Goal: Task Accomplishment & Management: Manage account settings

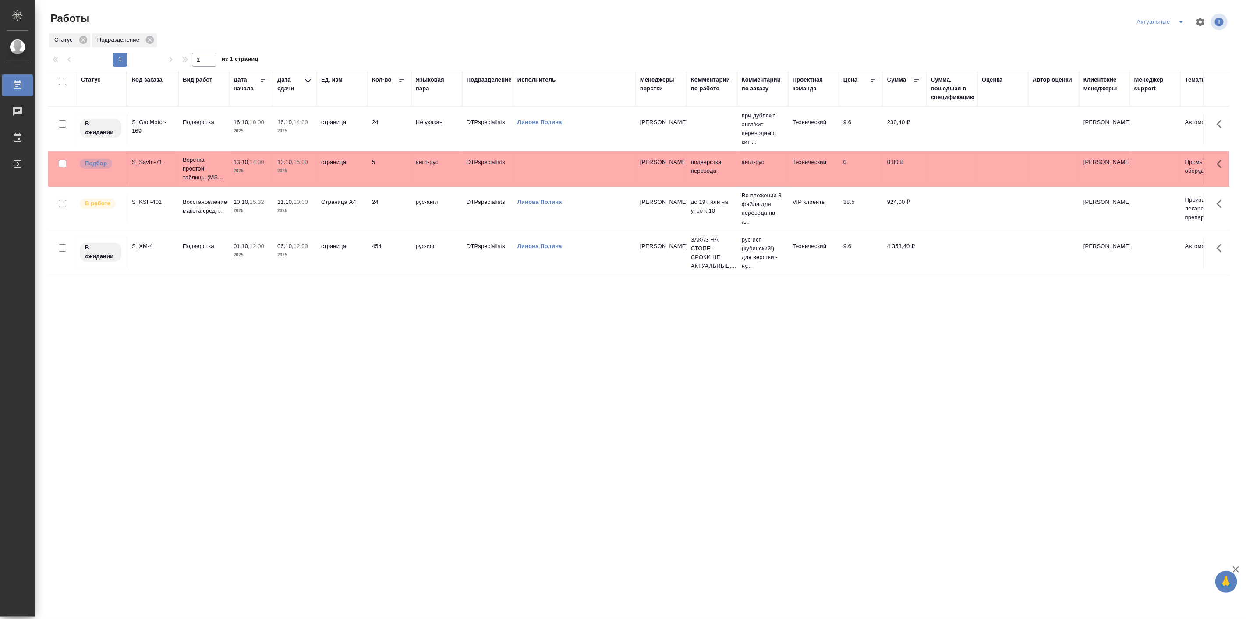
click at [1179, 18] on icon "split button" at bounding box center [1181, 22] width 11 height 11
click at [1154, 68] on li "Мои" at bounding box center [1161, 67] width 58 height 14
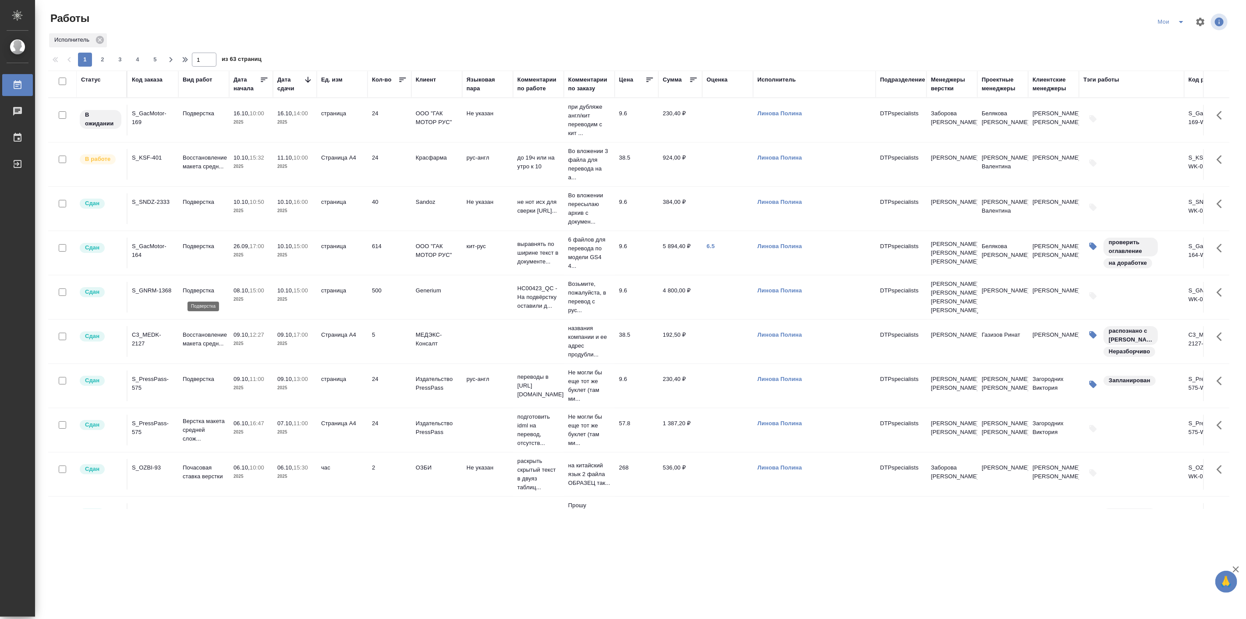
click at [213, 291] on p "Подверстка" at bounding box center [204, 290] width 42 height 9
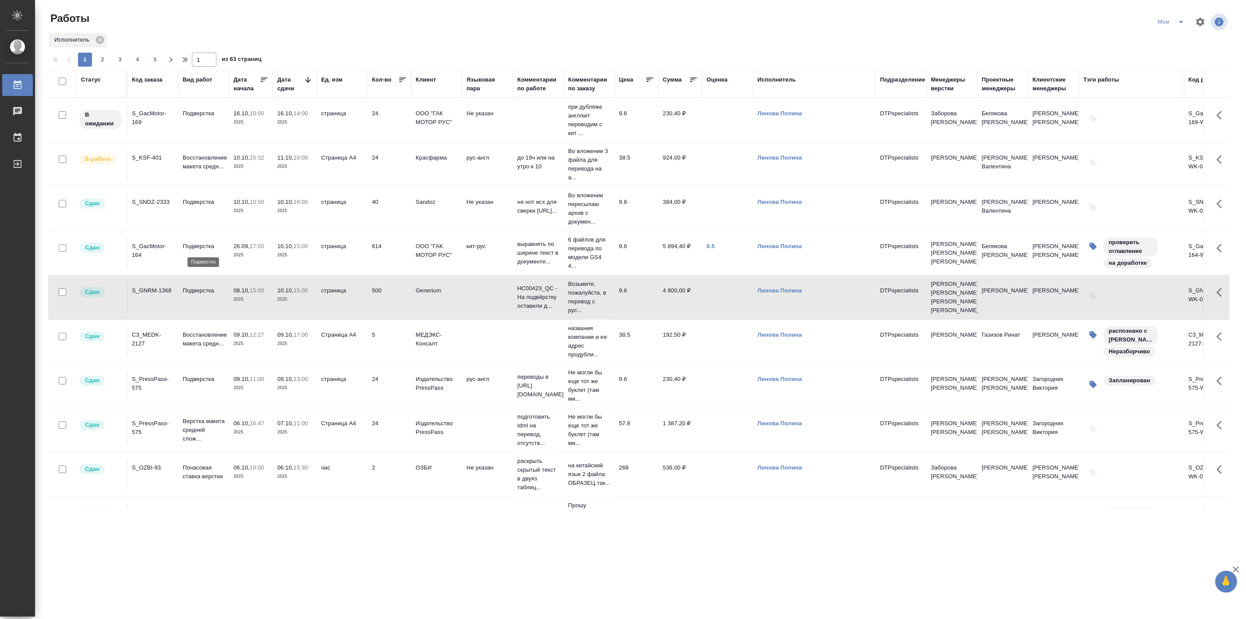
click at [209, 248] on p "Подверстка" at bounding box center [204, 246] width 42 height 9
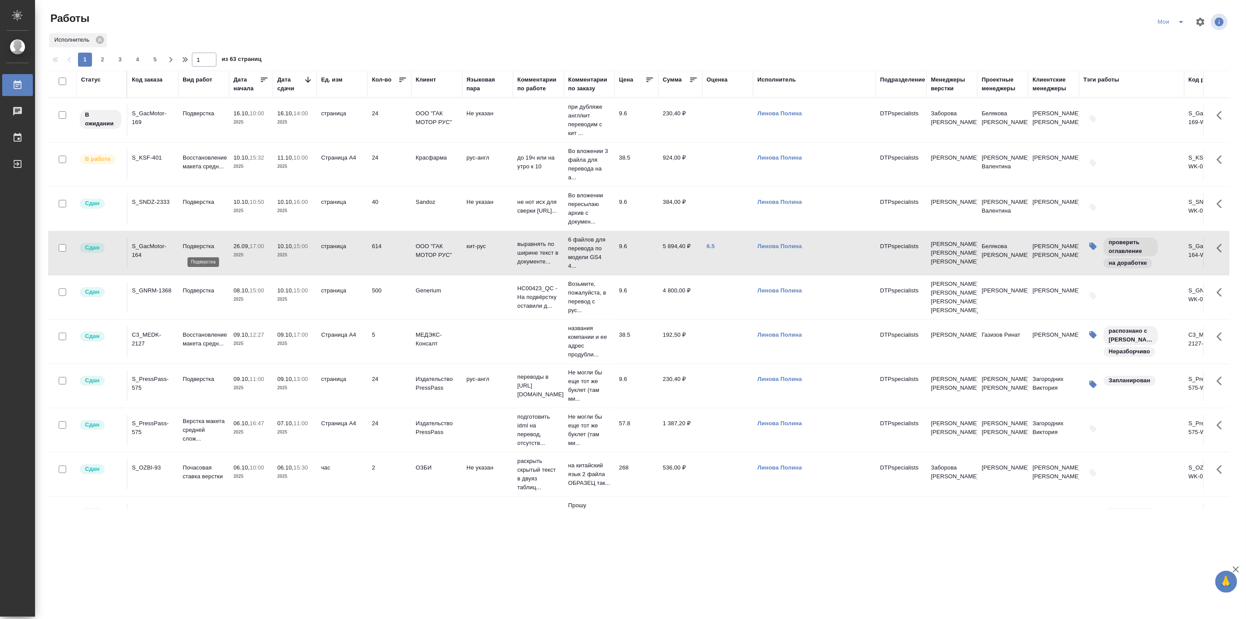
click at [209, 248] on p "Подверстка" at bounding box center [204, 246] width 42 height 9
click at [208, 296] on td "Подверстка" at bounding box center [203, 297] width 51 height 31
click at [208, 297] on td "Подверстка" at bounding box center [203, 297] width 51 height 31
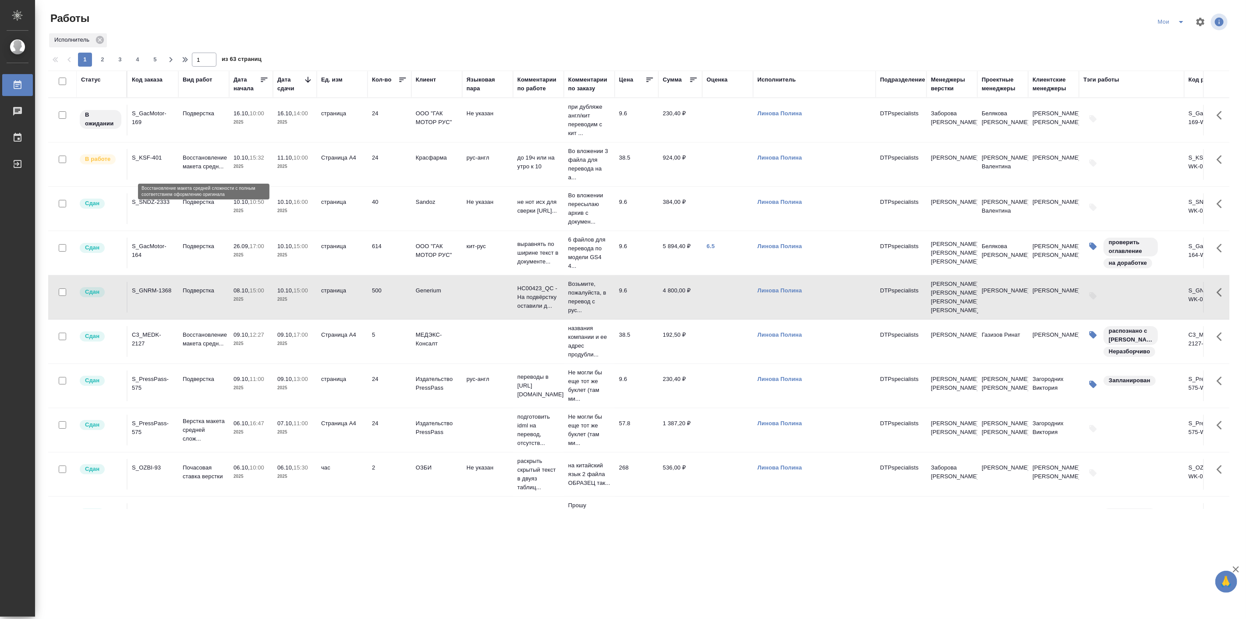
click at [183, 160] on p "Восстановление макета средн..." at bounding box center [204, 162] width 42 height 18
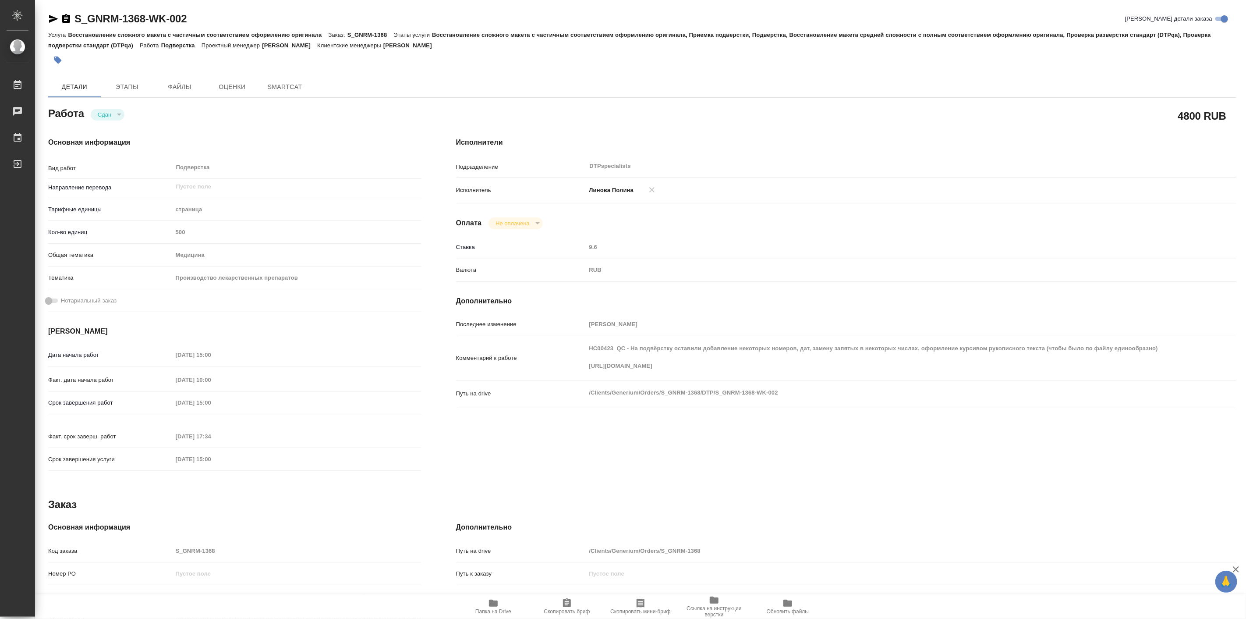
type textarea "x"
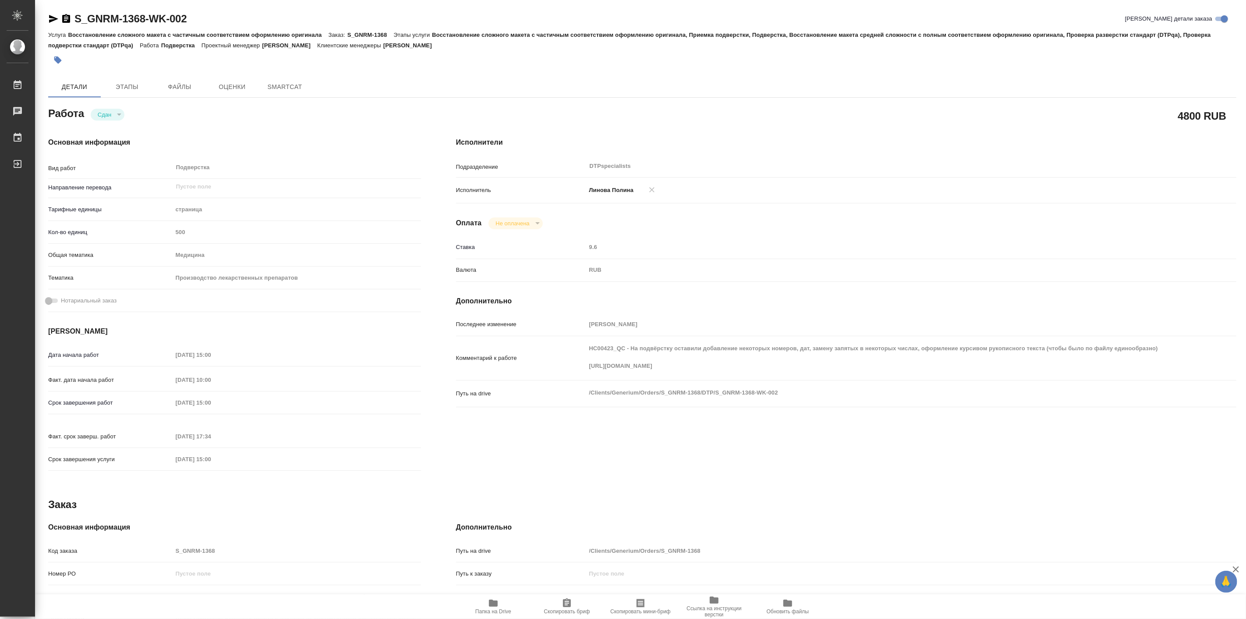
type textarea "x"
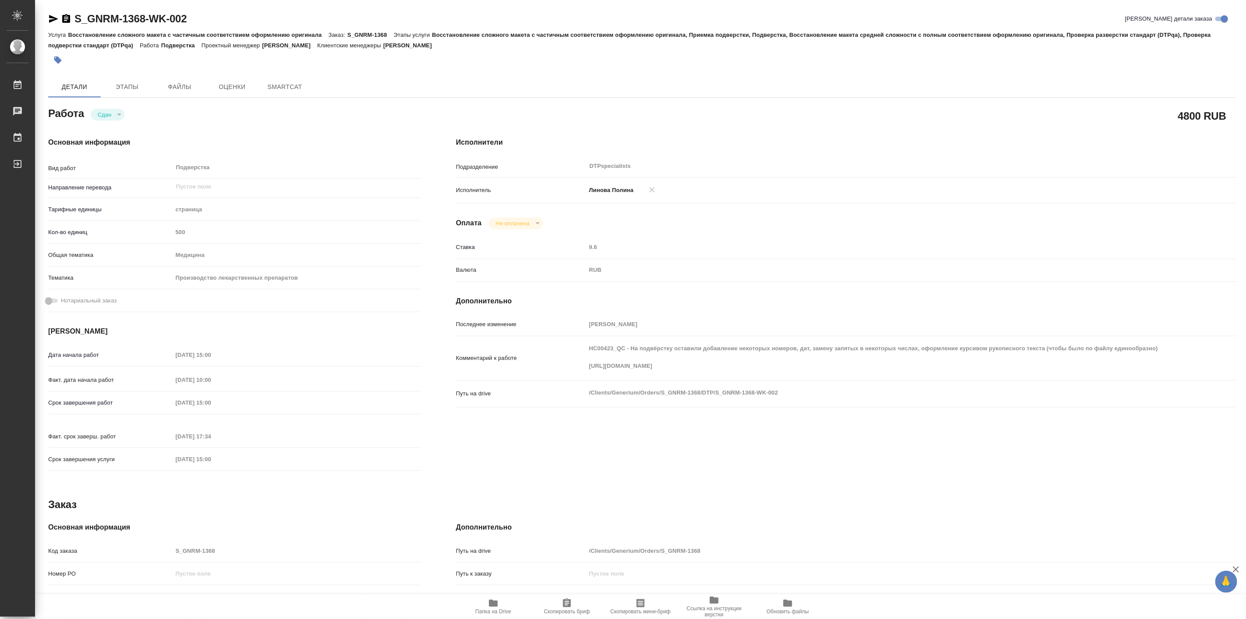
type textarea "x"
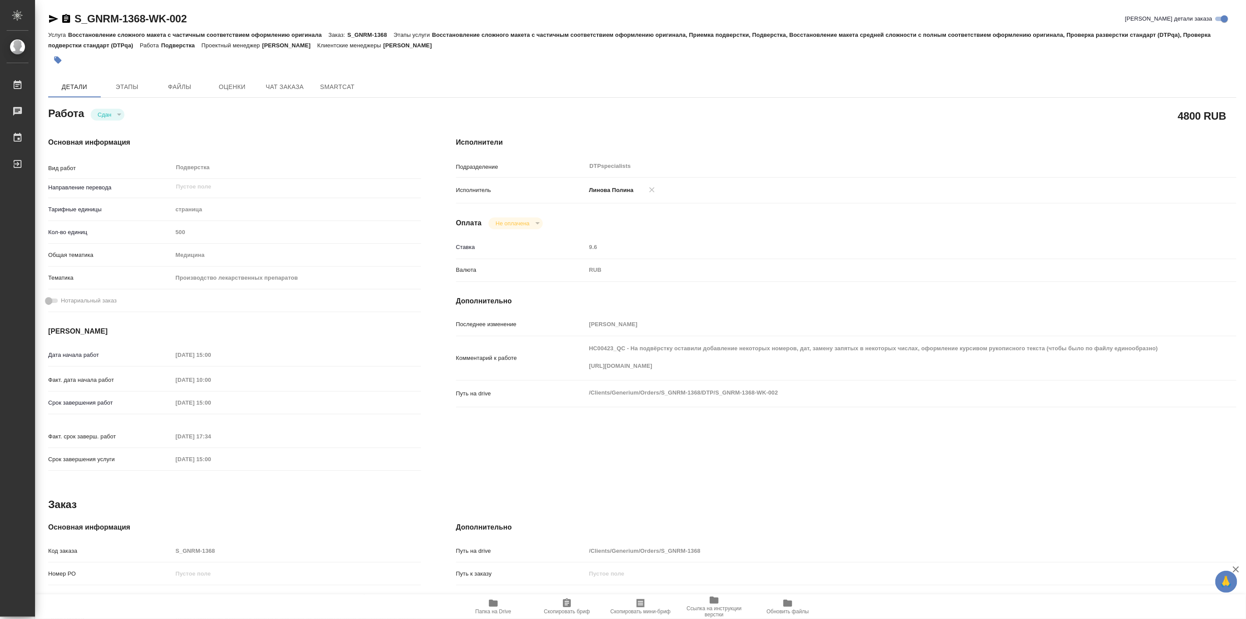
type textarea "x"
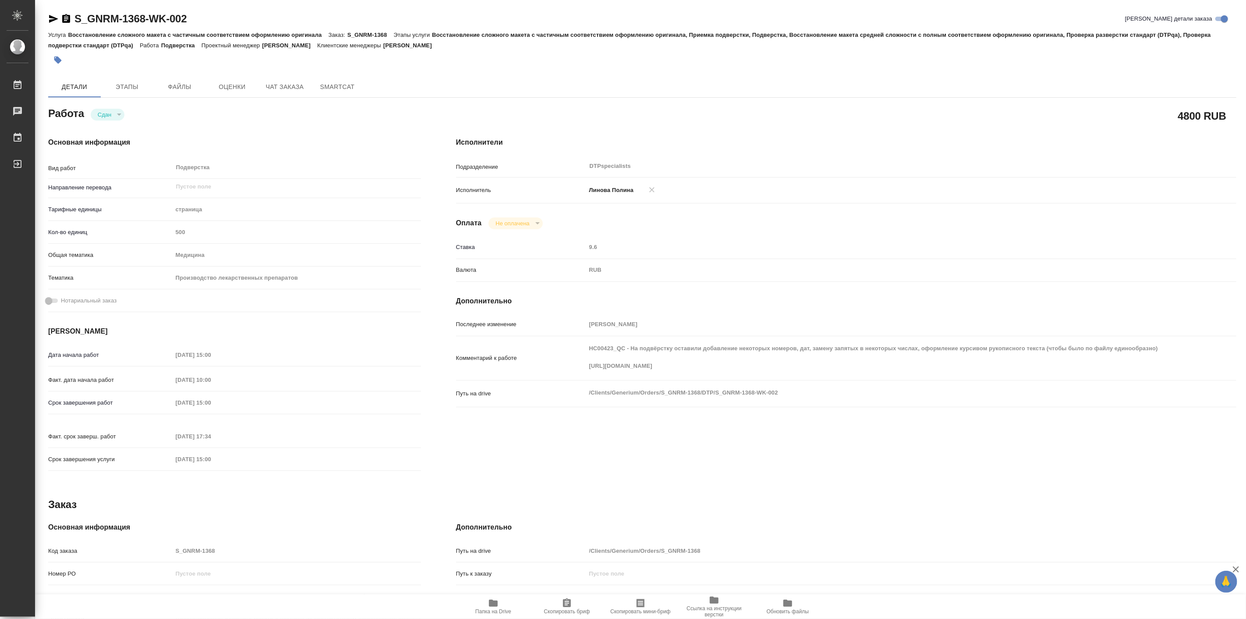
type textarea "x"
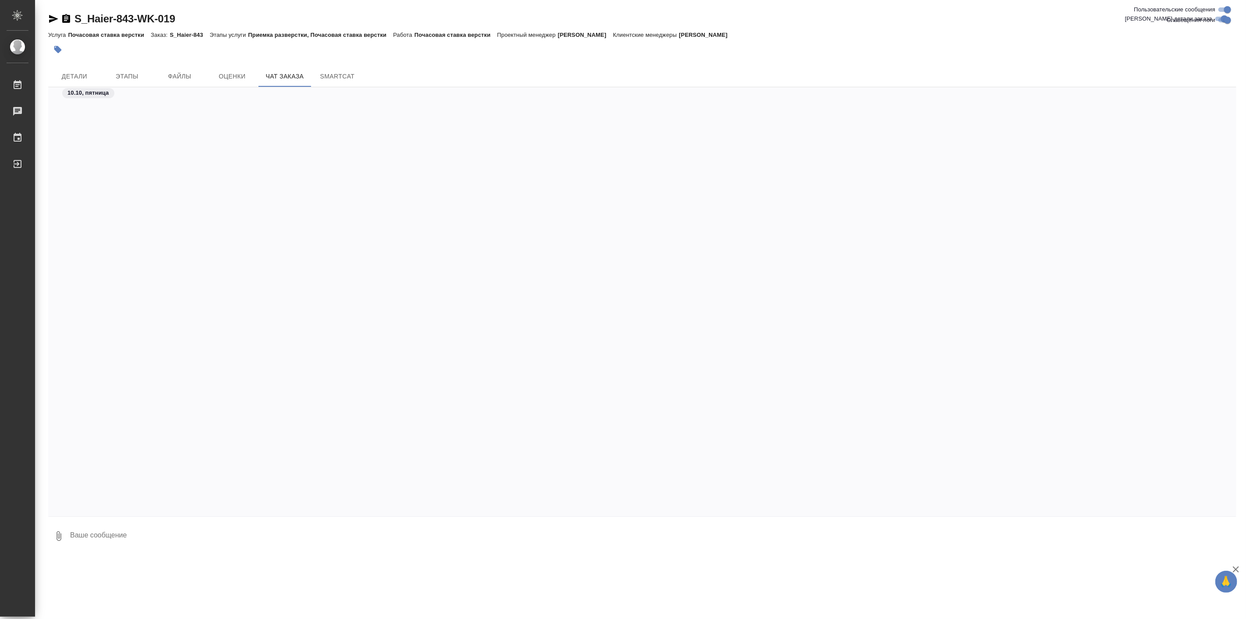
scroll to position [18308, 0]
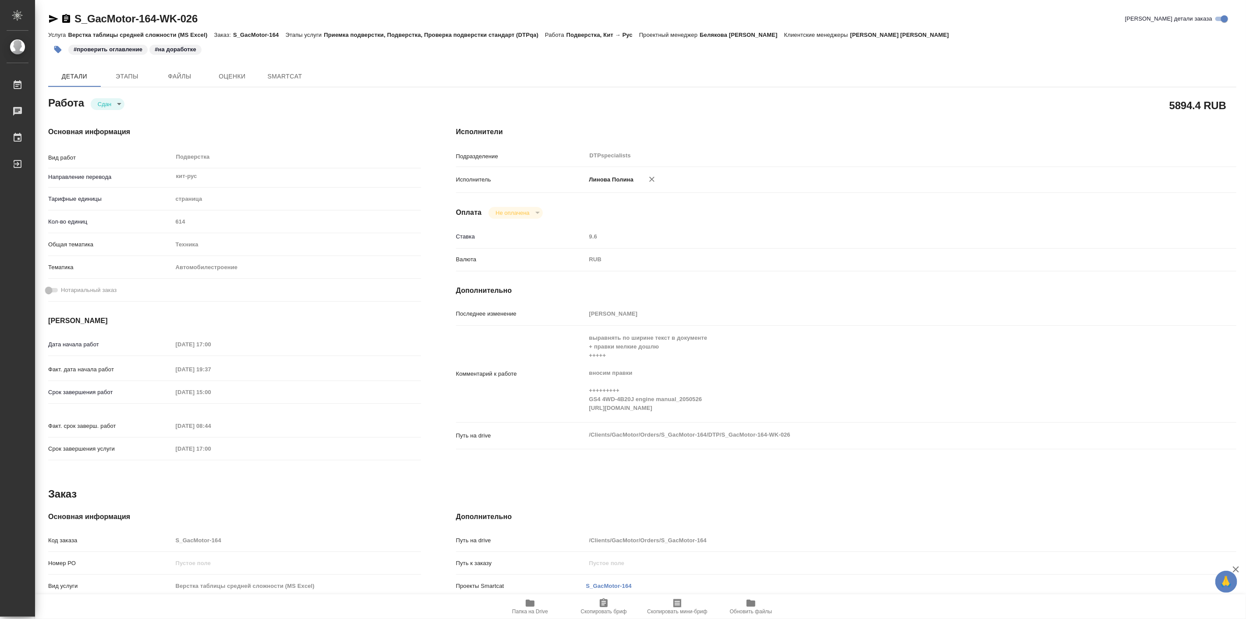
type textarea "x"
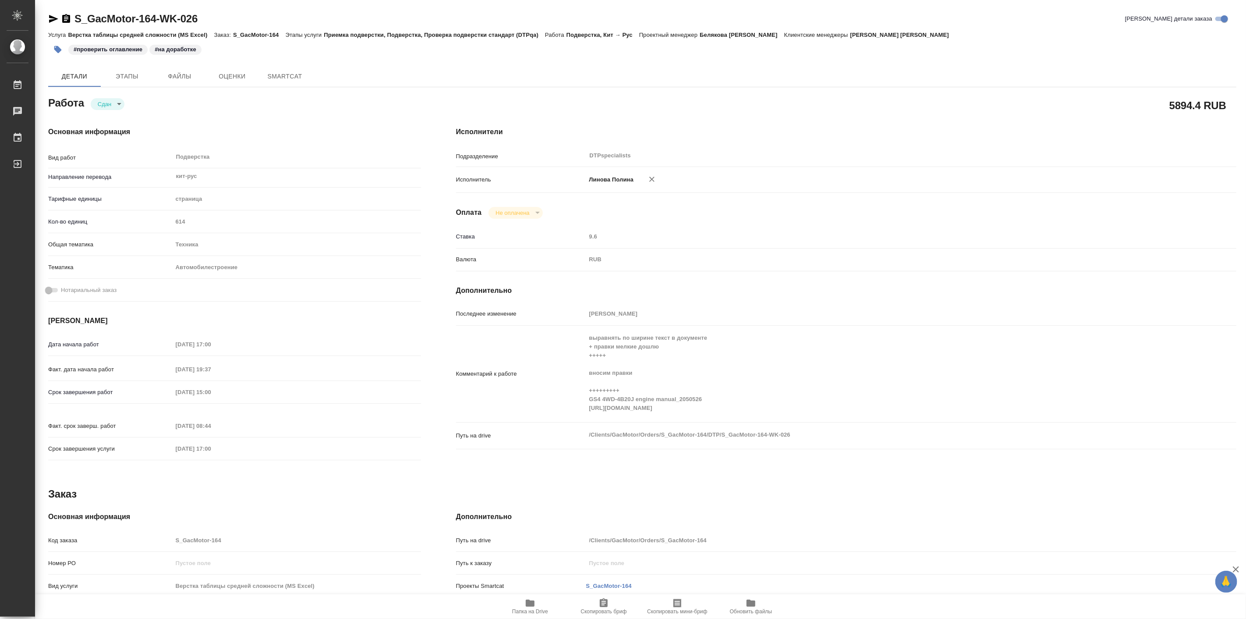
type textarea "x"
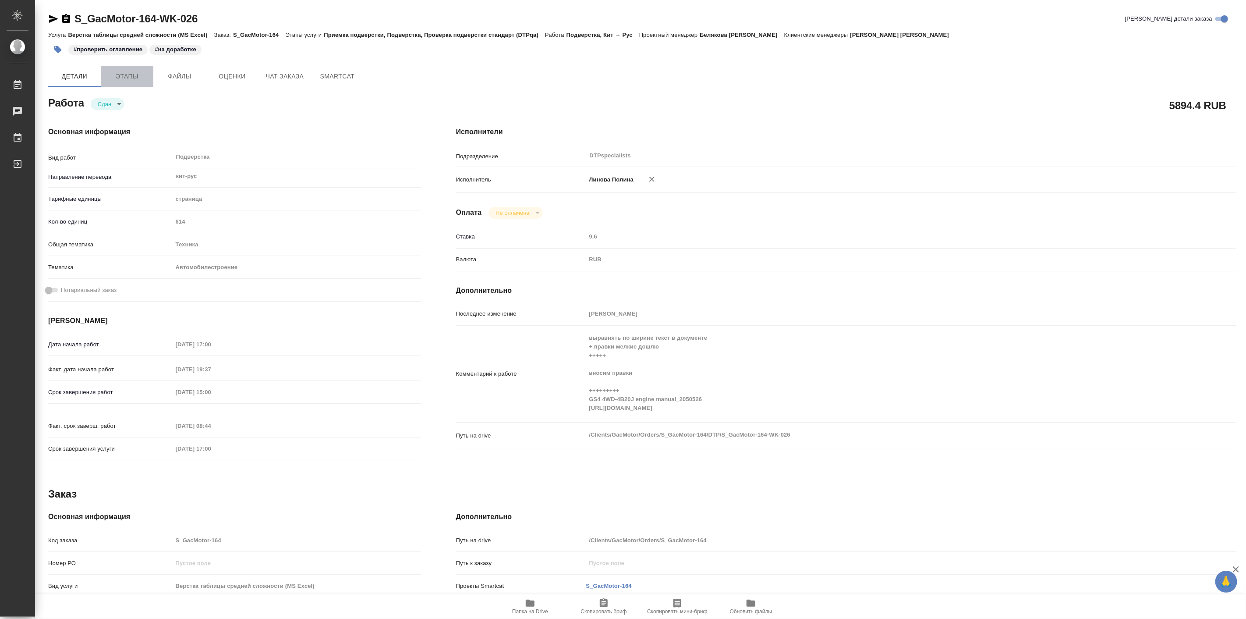
click at [123, 82] on button "Этапы" at bounding box center [127, 76] width 53 height 21
type textarea "x"
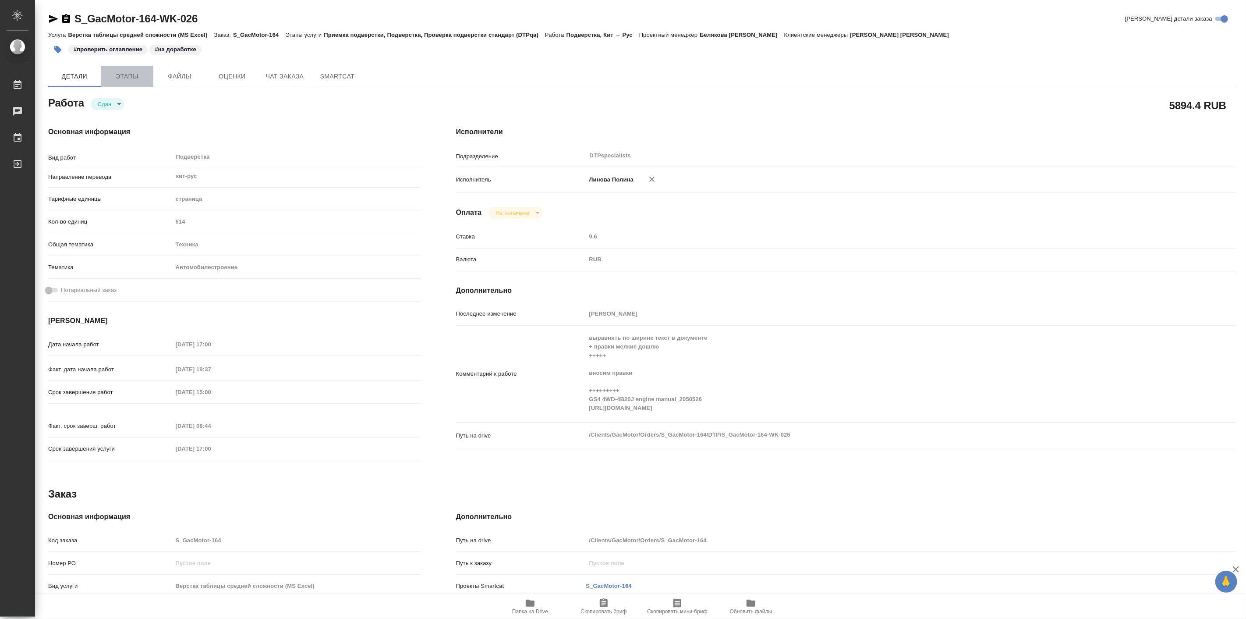
type textarea "x"
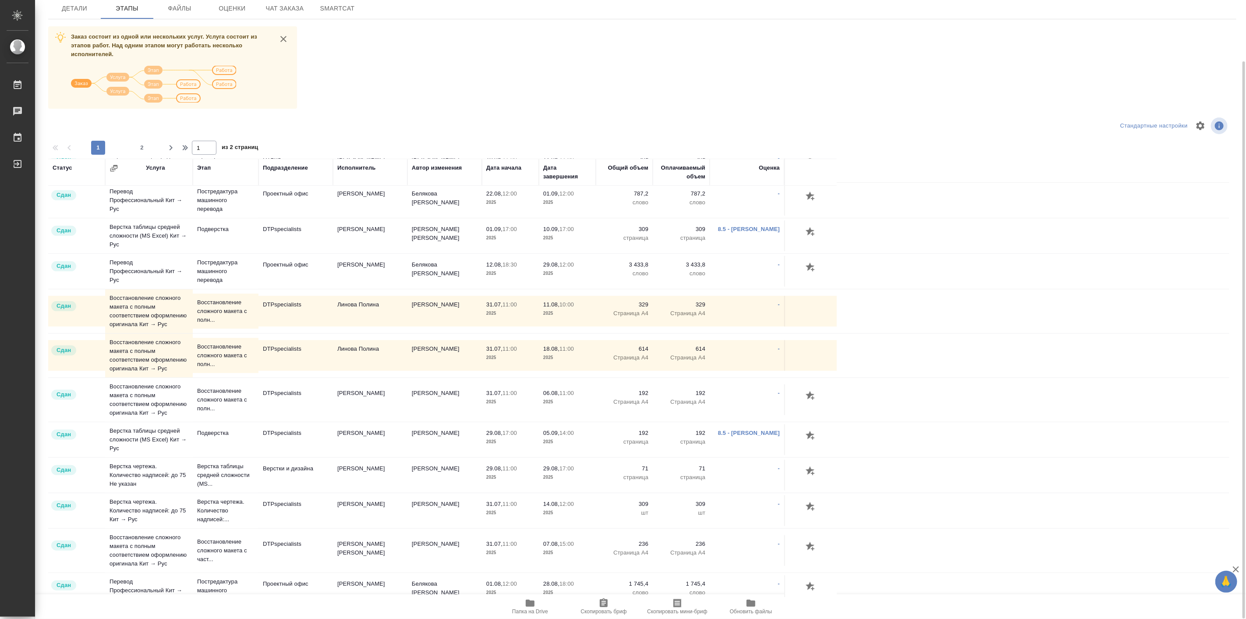
scroll to position [583, 0]
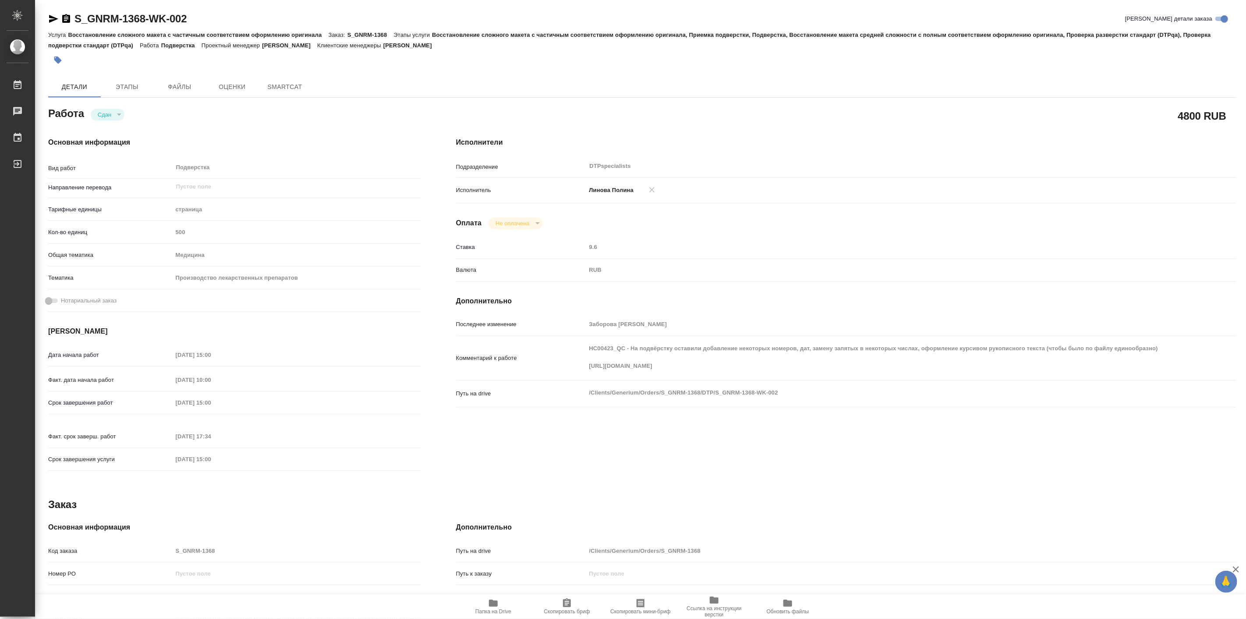
type textarea "x"
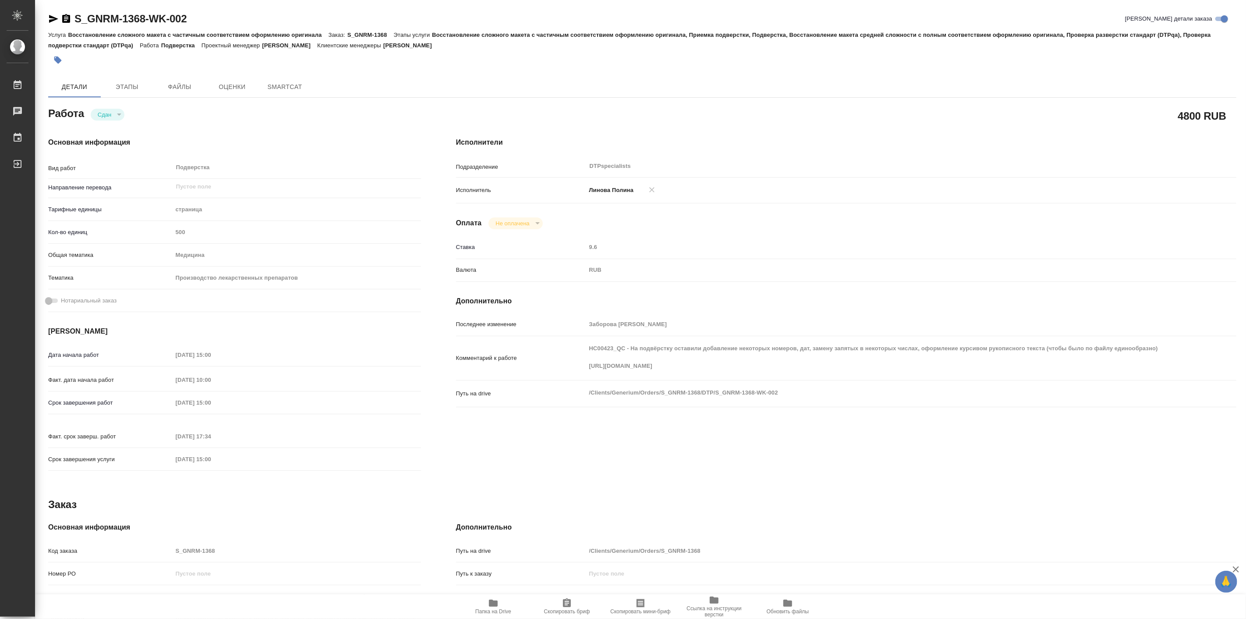
type textarea "x"
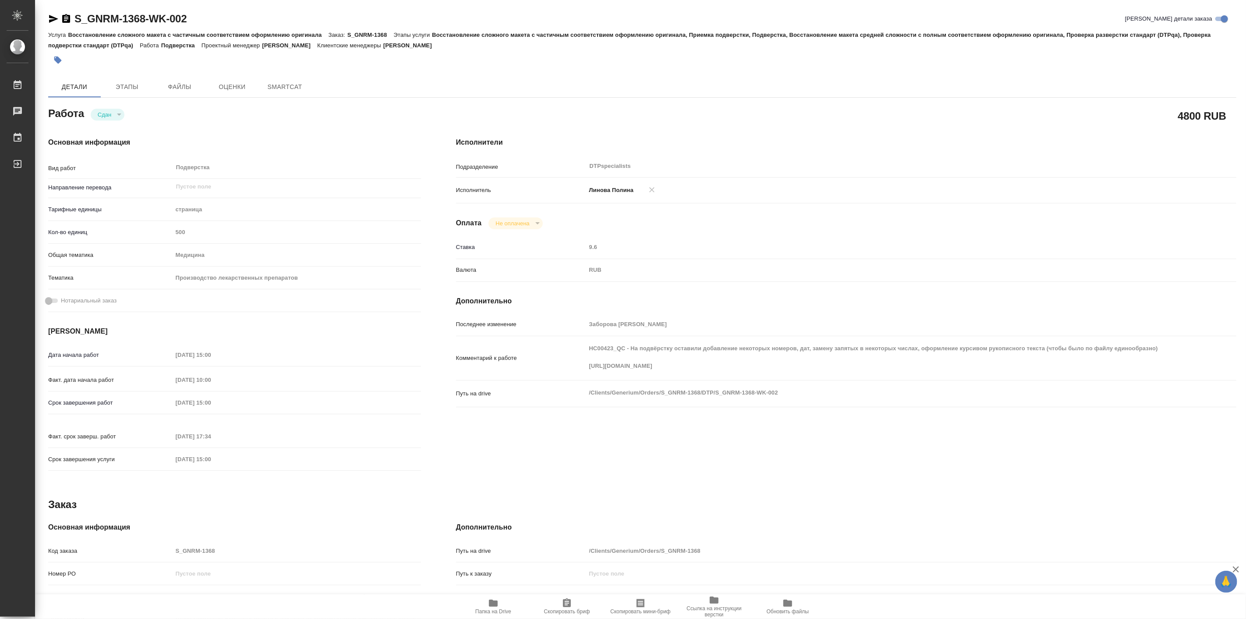
type textarea "x"
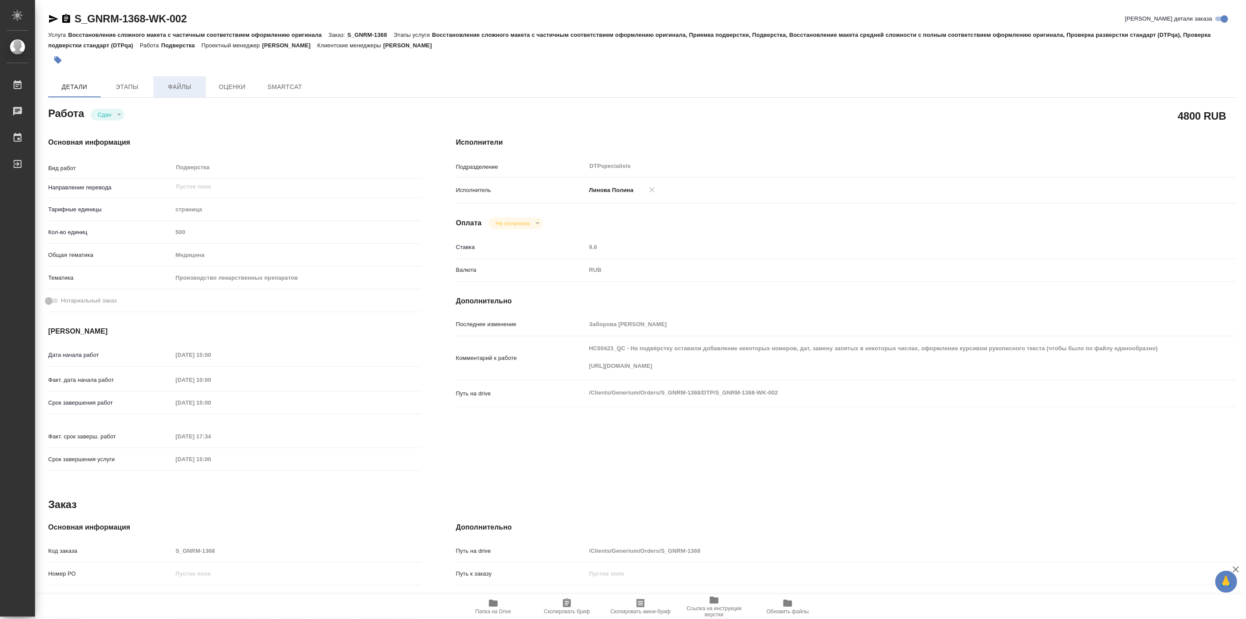
type textarea "x"
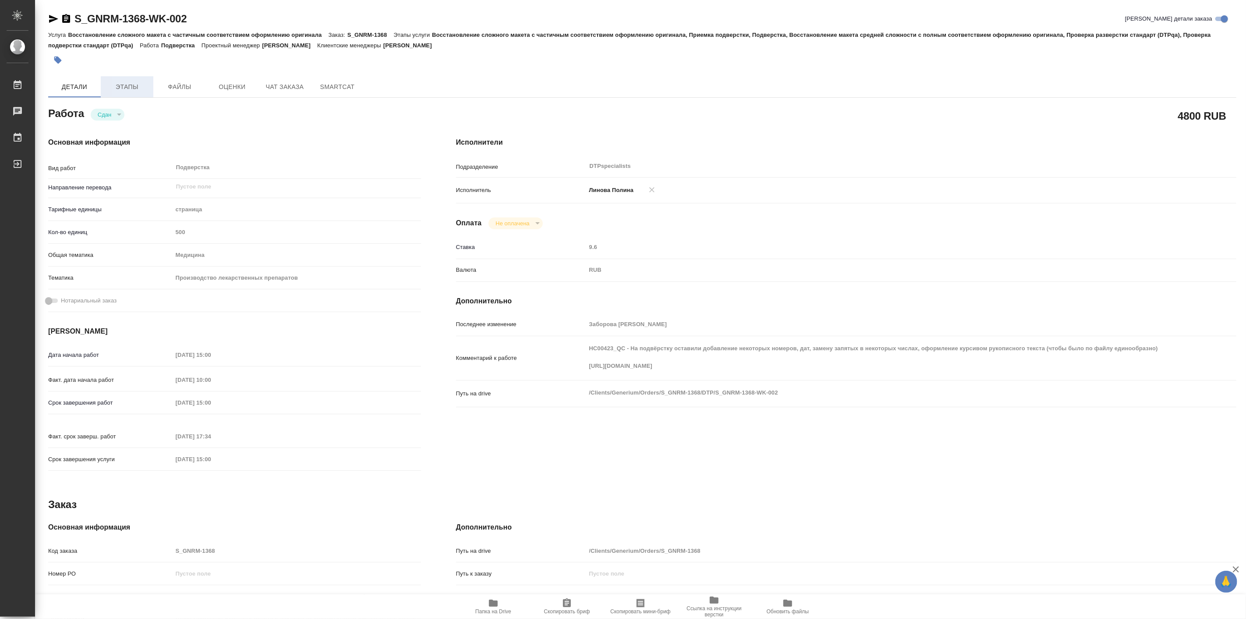
click at [142, 82] on span "Этапы" at bounding box center [127, 87] width 42 height 11
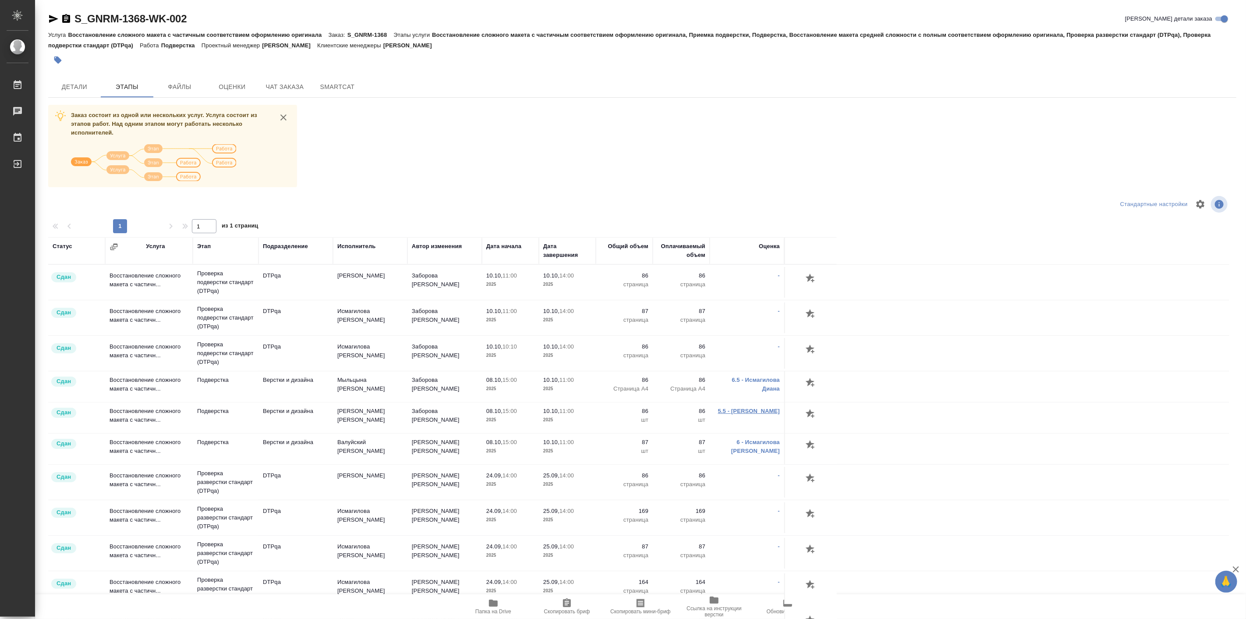
click at [735, 410] on link "5.5 - [PERSON_NAME]" at bounding box center [749, 411] width 62 height 7
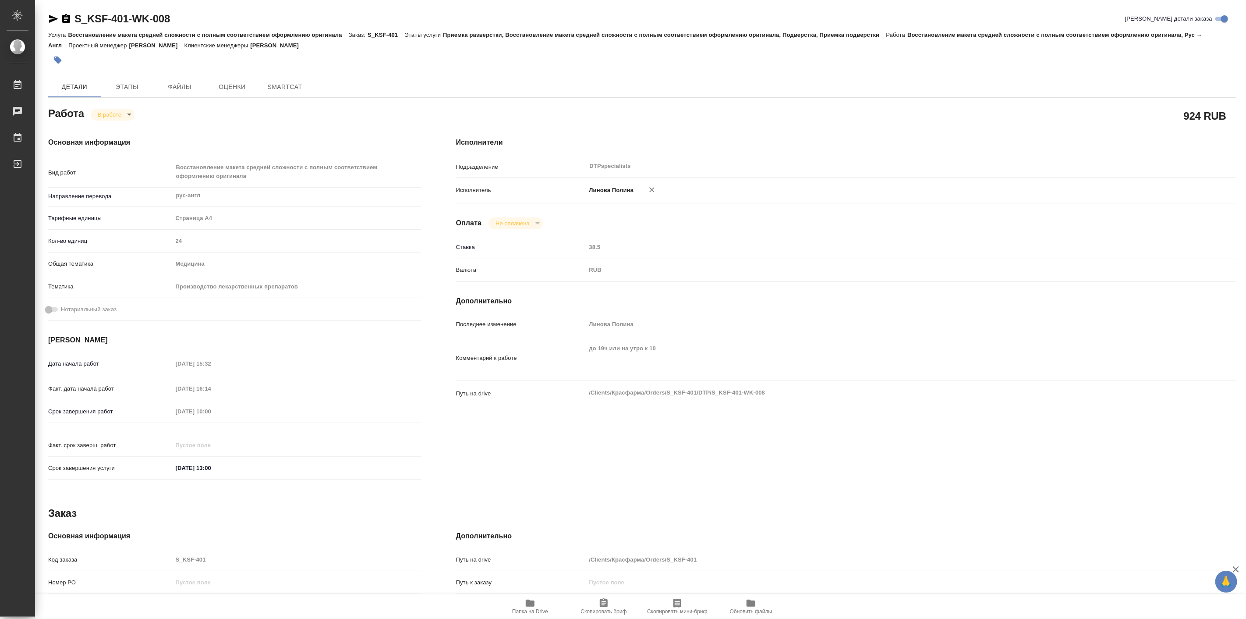
type textarea "x"
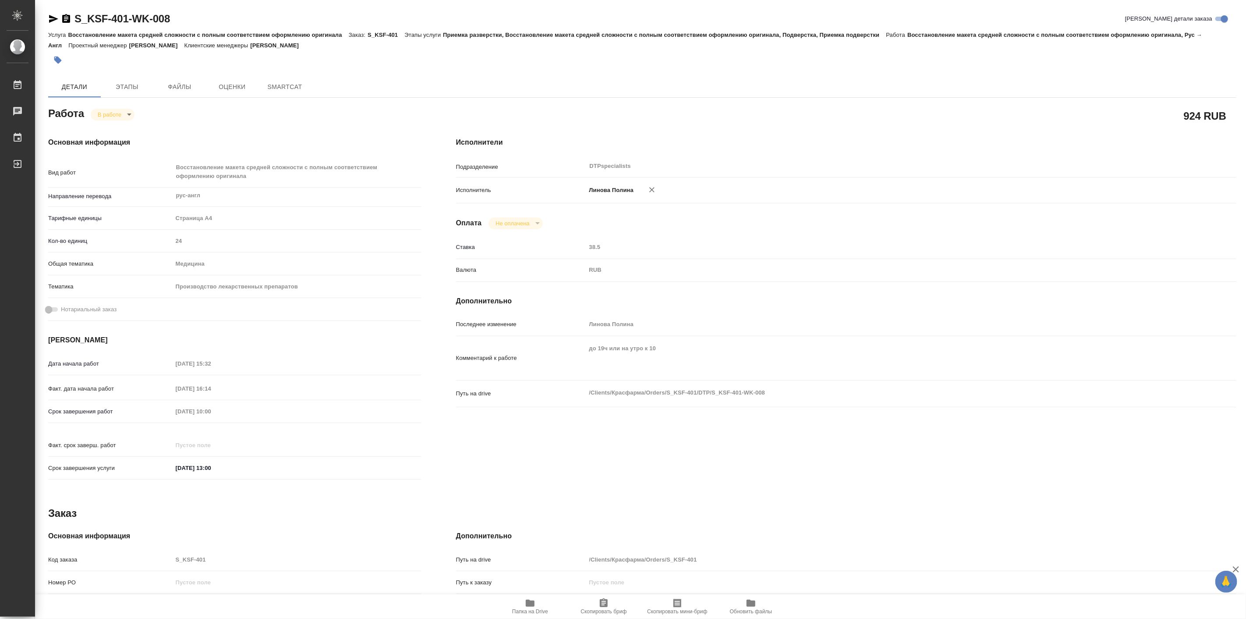
type textarea "x"
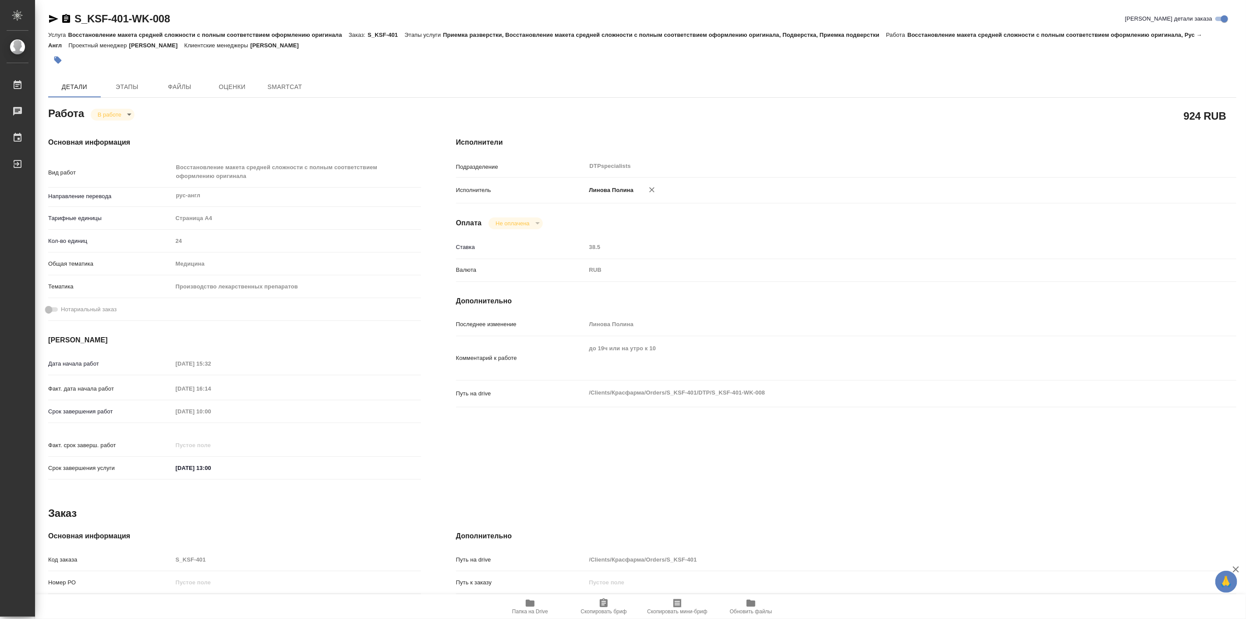
type textarea "x"
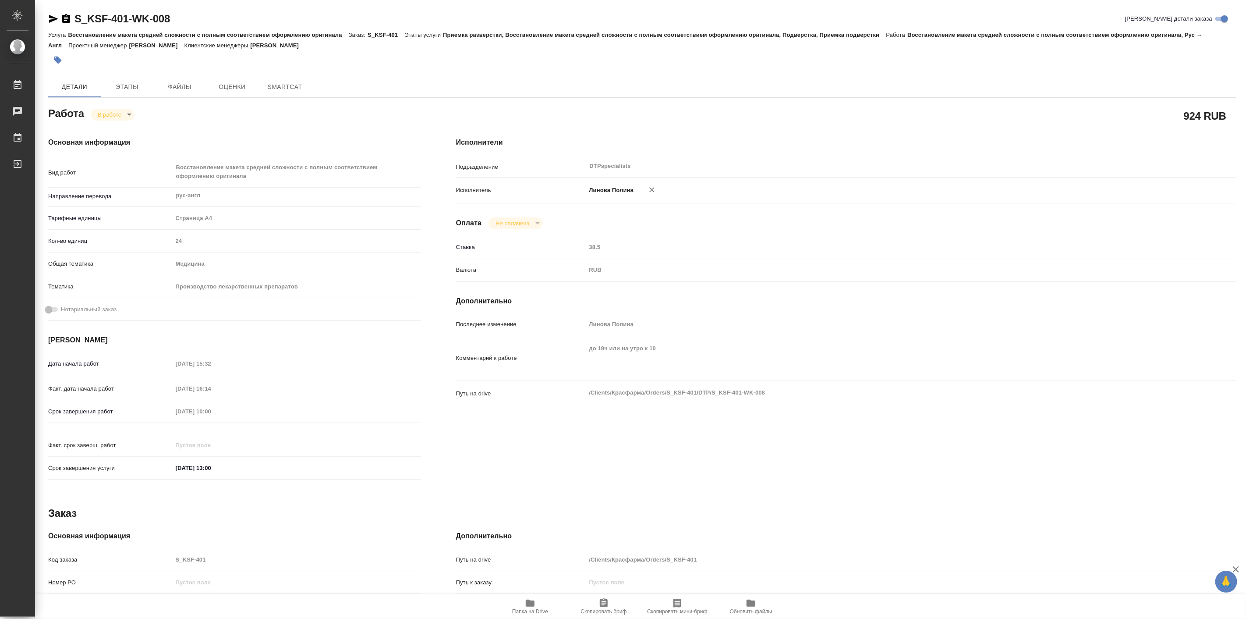
type textarea "x"
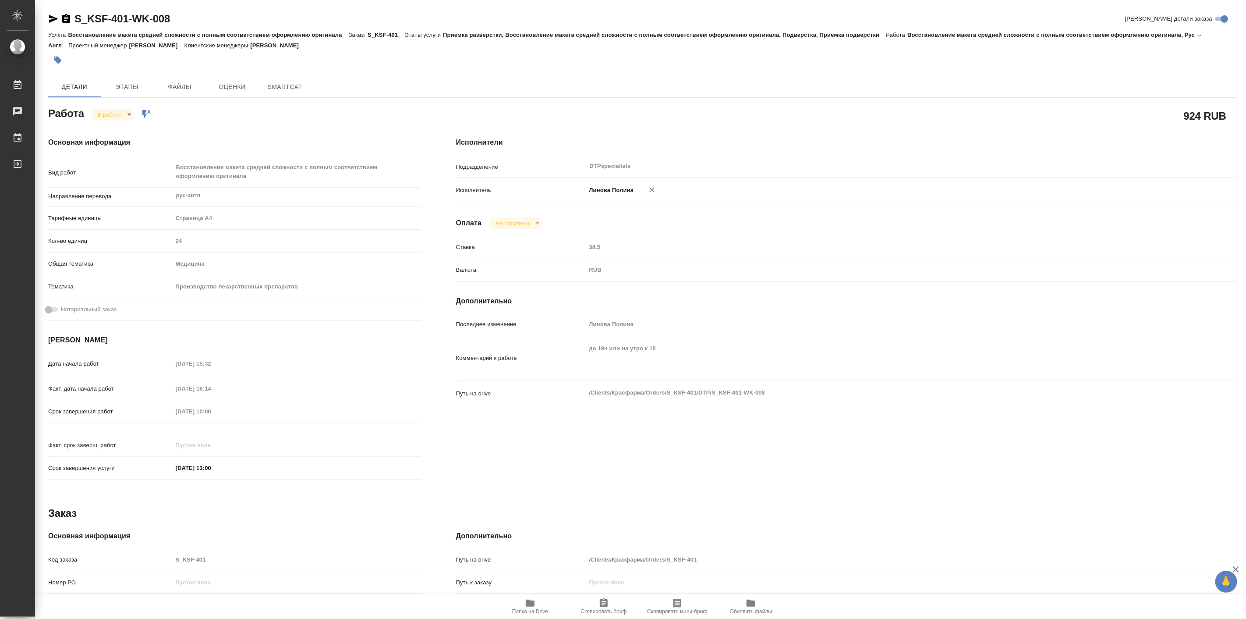
type textarea "x"
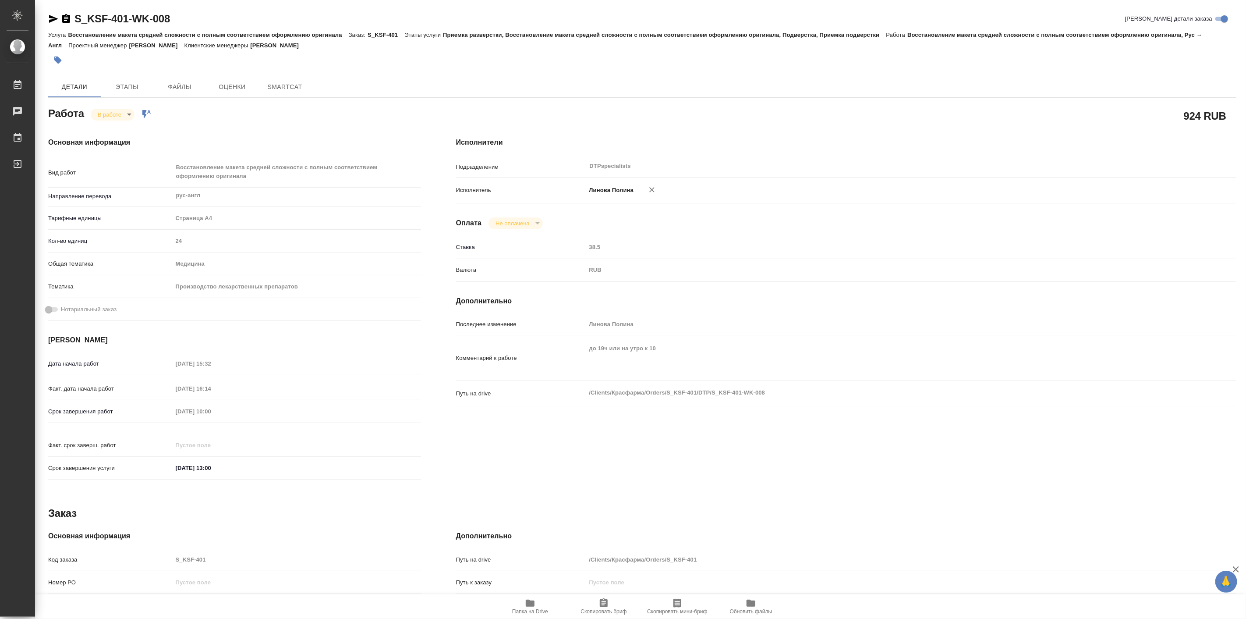
type textarea "x"
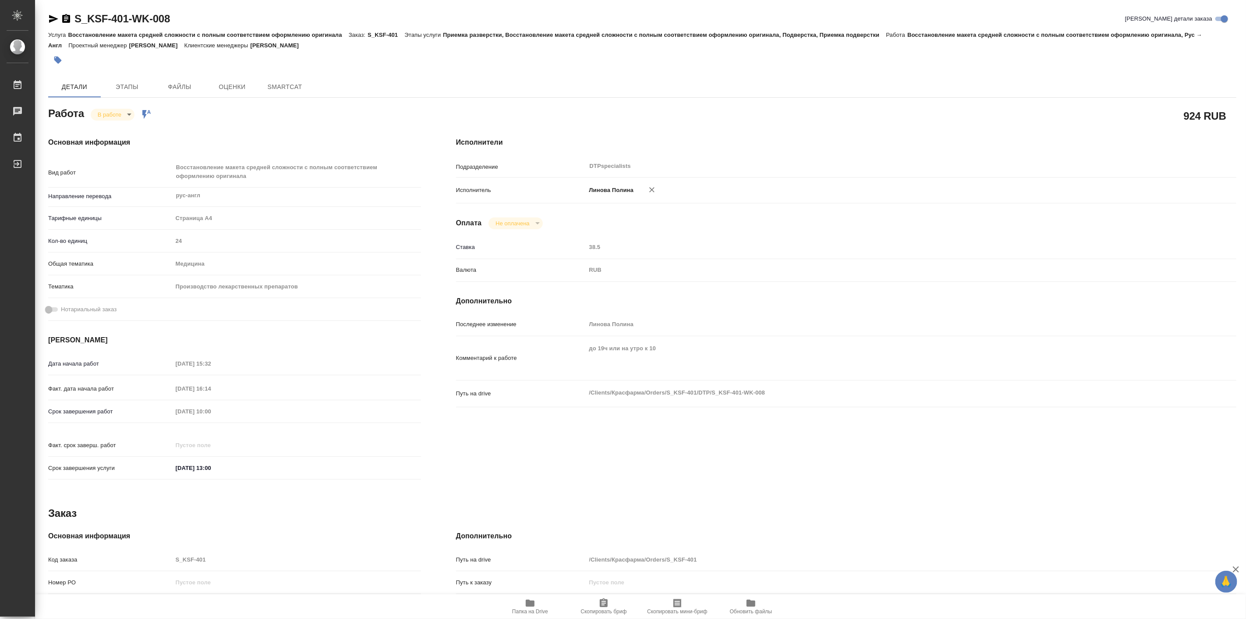
type textarea "x"
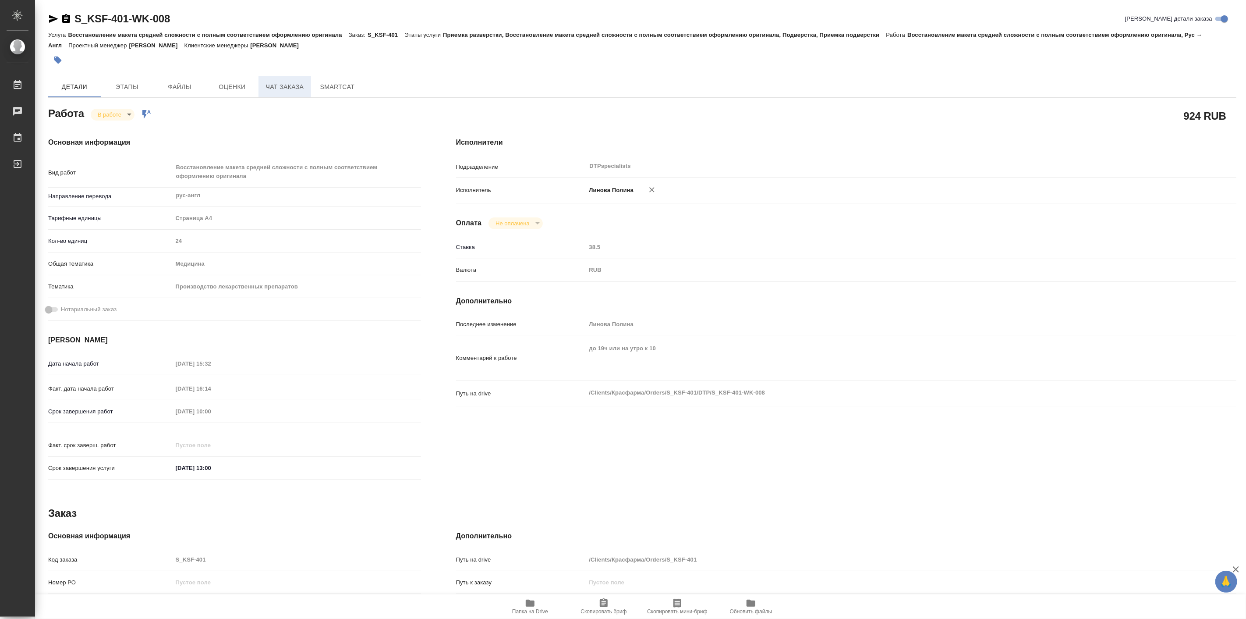
type textarea "x"
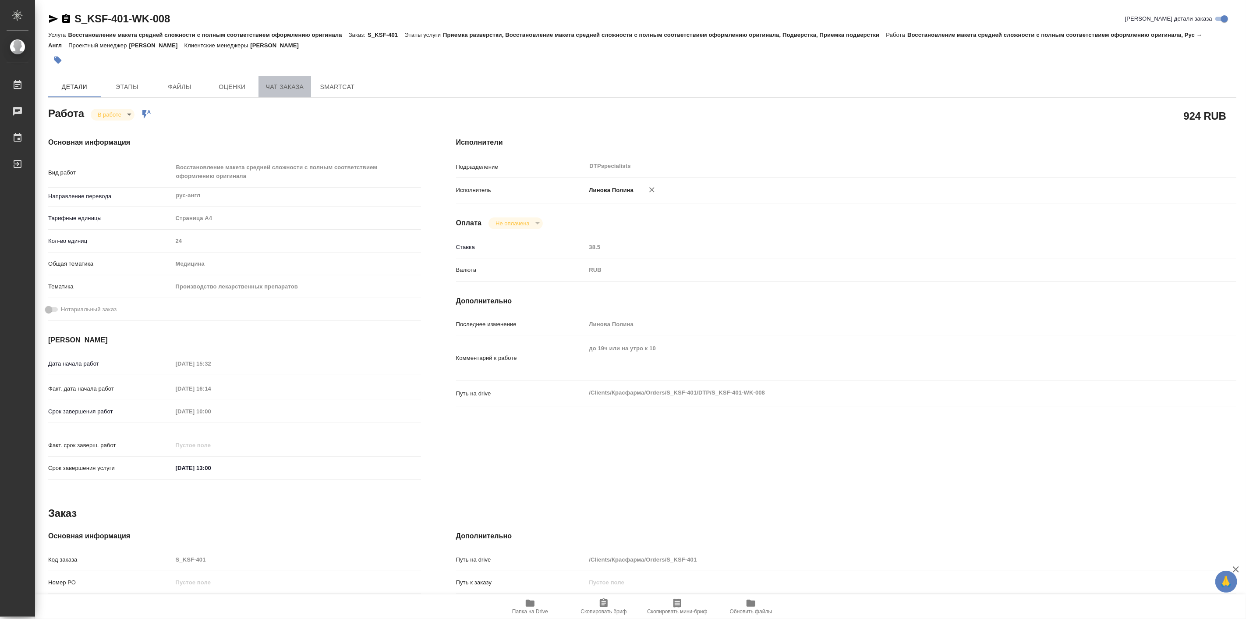
click at [281, 78] on button "Чат заказа" at bounding box center [285, 86] width 53 height 21
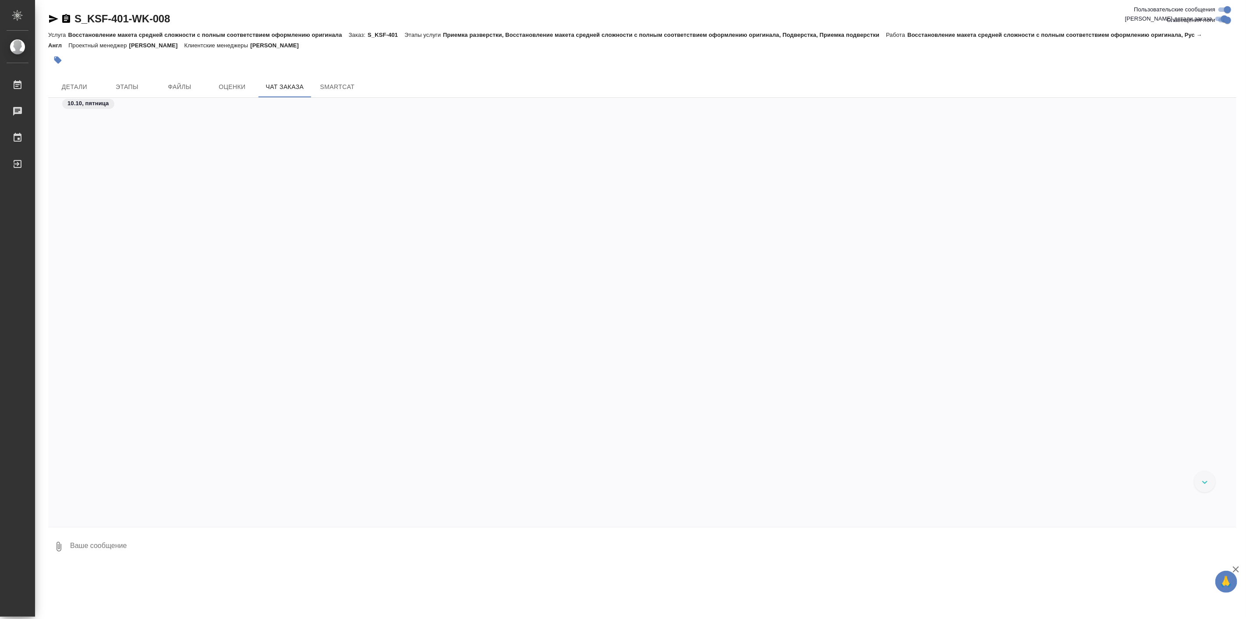
scroll to position [11403, 0]
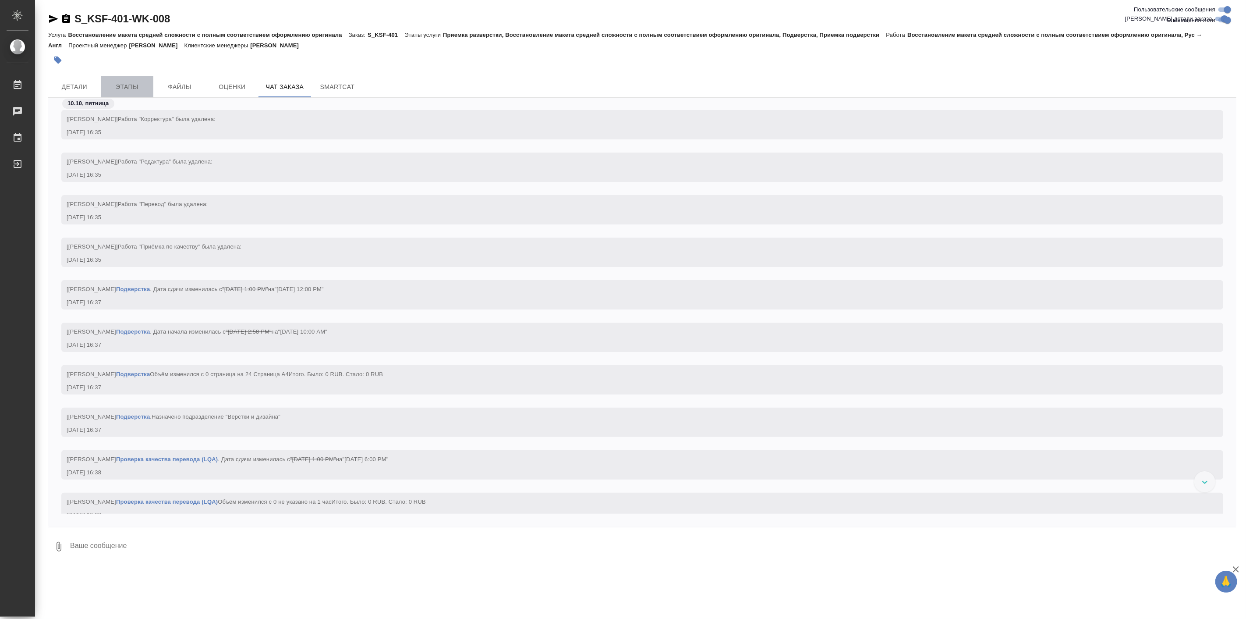
click at [117, 86] on span "Этапы" at bounding box center [127, 87] width 42 height 11
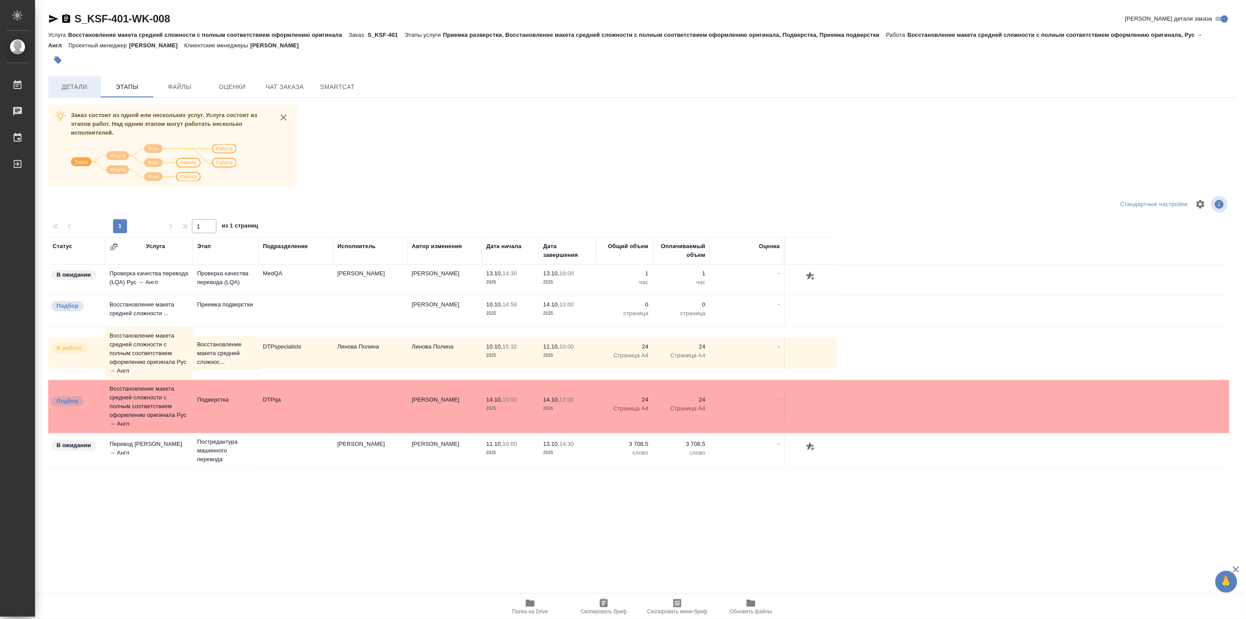
click at [56, 81] on button "Детали" at bounding box center [74, 86] width 53 height 21
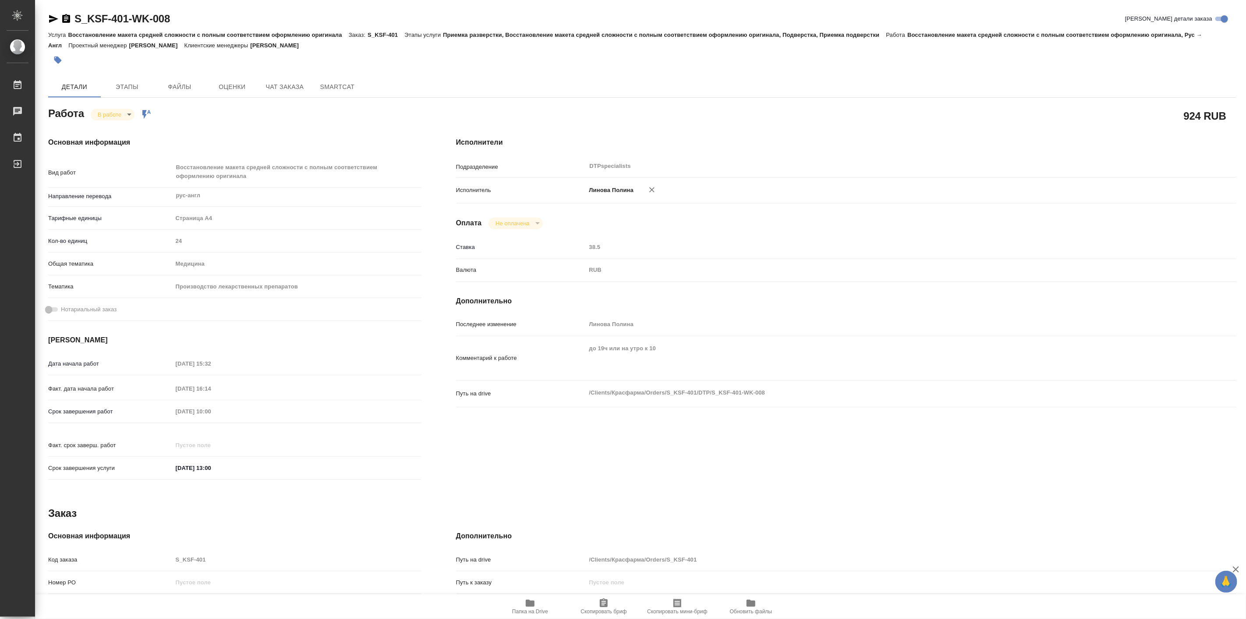
type textarea "x"
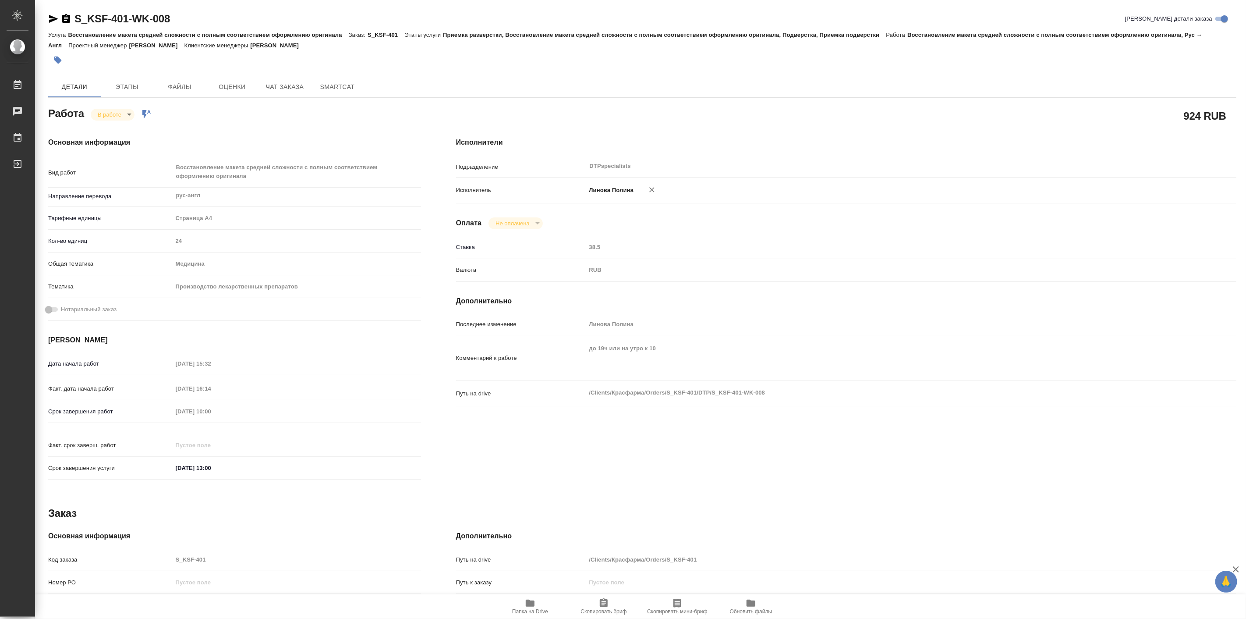
type textarea "x"
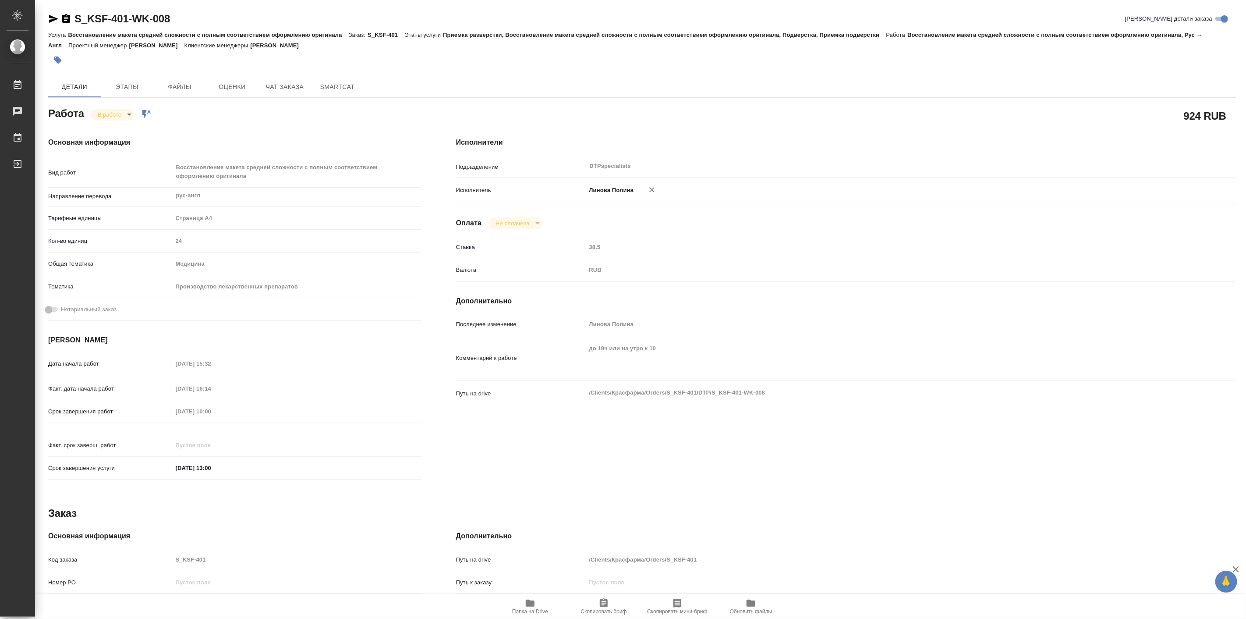
type textarea "x"
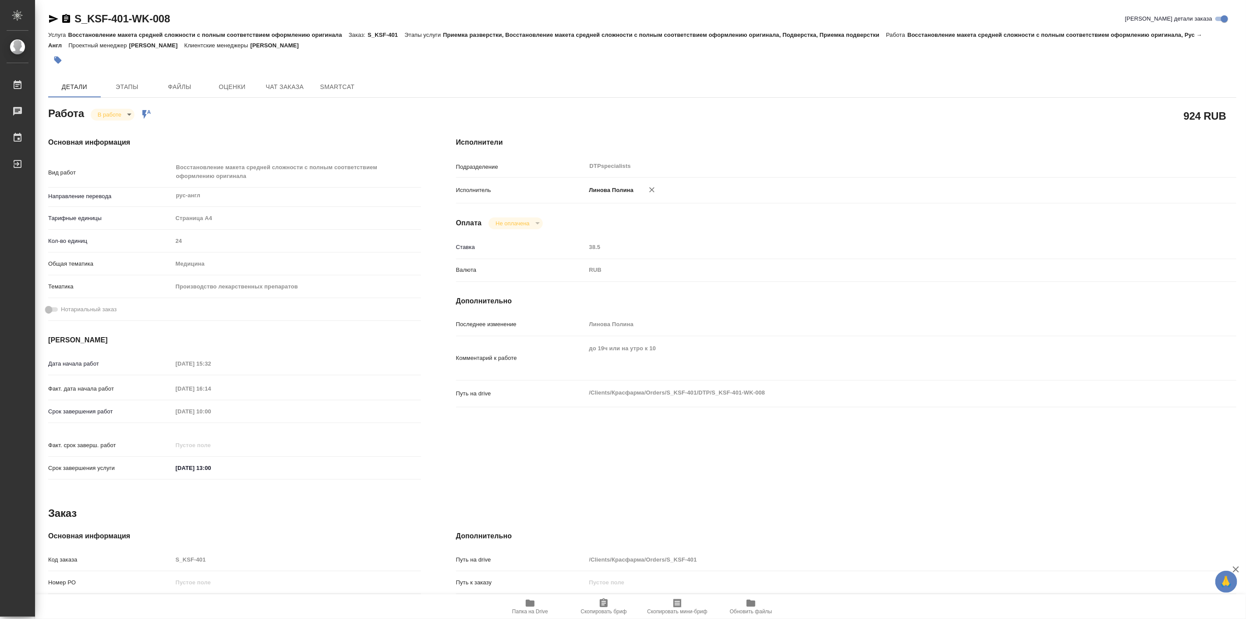
type textarea "x"
